Goal: Navigation & Orientation: Find specific page/section

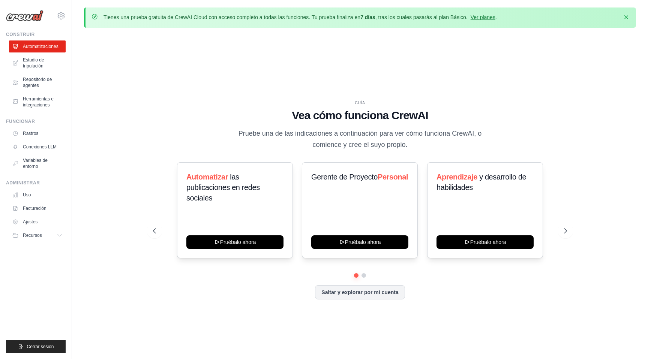
click at [410, 38] on div "GUÍA Vea cómo funciona CrewAI Pruebe una de las indicaciones a continuación par…" at bounding box center [360, 206] width 552 height 344
click at [484, 21] on p "Tienes una prueba gratuita de CrewAI Cloud con acceso completo a todas las func…" at bounding box center [299, 16] width 393 height 7
click at [483, 18] on font "Ver planes" at bounding box center [482, 17] width 25 height 6
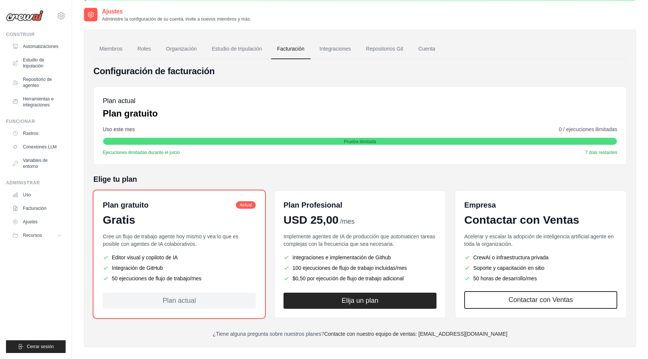
scroll to position [41, 0]
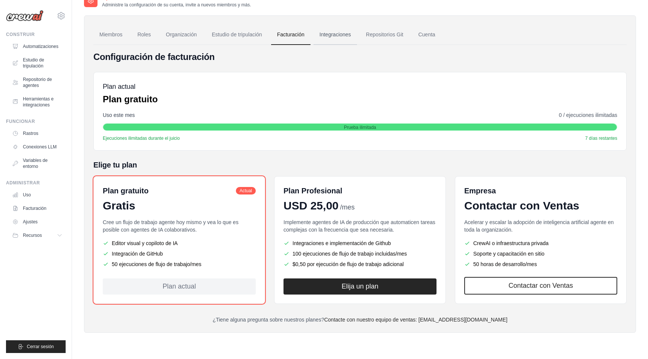
click at [342, 33] on font "Integraciones" at bounding box center [334, 34] width 31 height 6
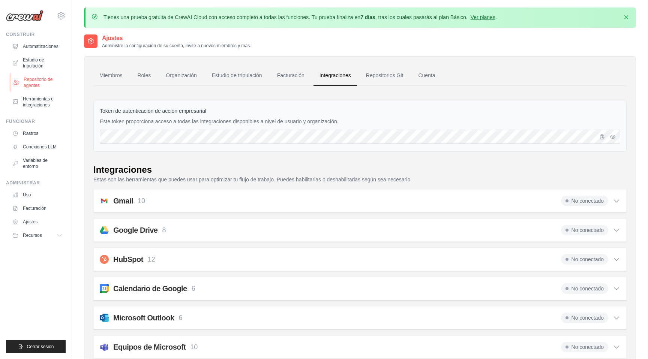
click at [40, 80] on font "Repositorio de agentes" at bounding box center [38, 82] width 29 height 11
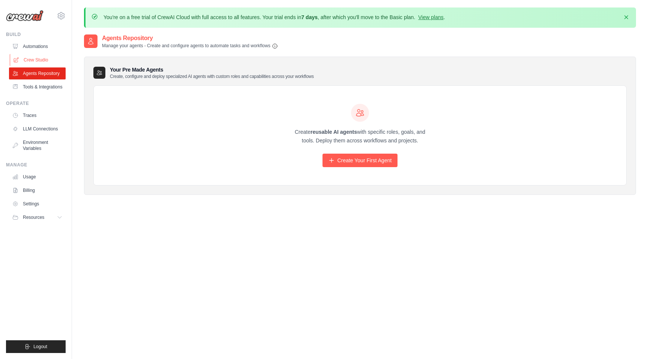
click at [47, 57] on link "Crew Studio" at bounding box center [38, 60] width 57 height 12
